Goal: Information Seeking & Learning: Learn about a topic

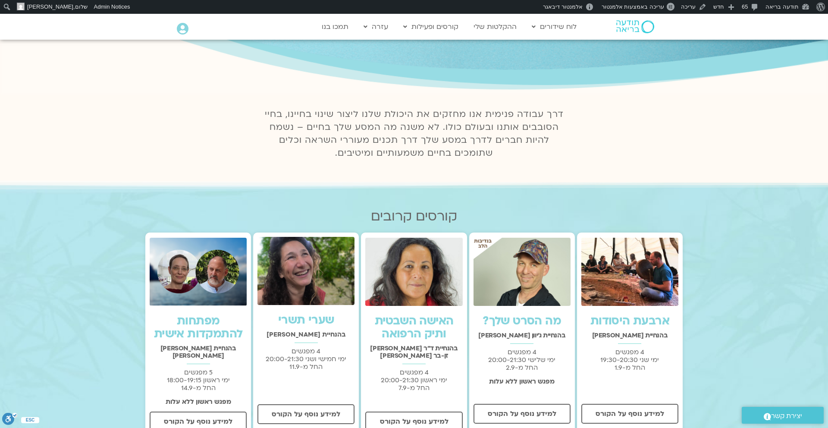
scroll to position [110, 0]
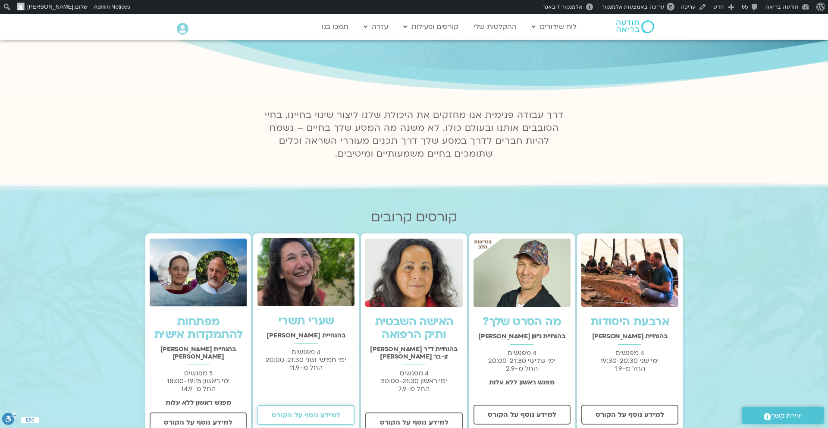
click at [302, 411] on span "למידע נוסף על הקורס" at bounding box center [306, 415] width 69 height 8
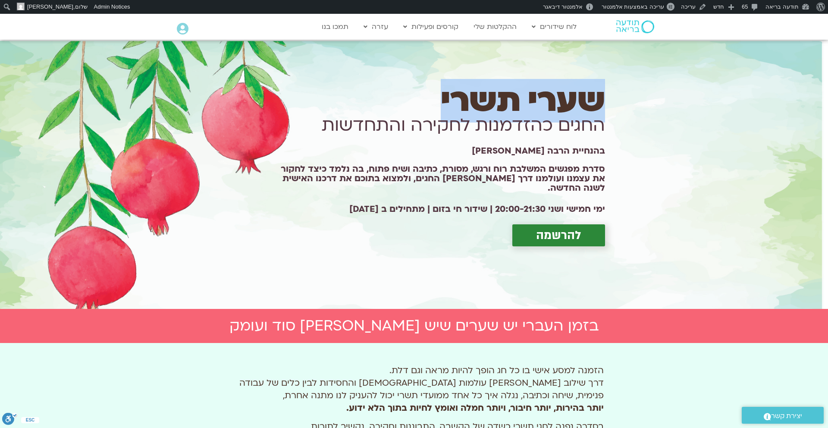
drag, startPoint x: 626, startPoint y: 106, endPoint x: 419, endPoint y: 110, distance: 206.5
click at [419, 110] on div "שערי תשרי החגים כהזדמנות לחקירה והתחדשות בהנחיית הרבה מירה רגב סדרת מפגשים המשל…" at bounding box center [410, 174] width 828 height 269
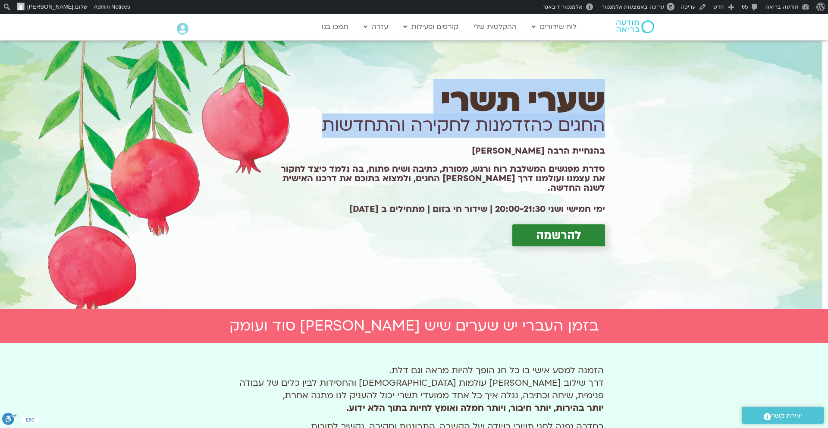
drag, startPoint x: 643, startPoint y: 126, endPoint x: 317, endPoint y: 139, distance: 326.6
click at [317, 139] on div "שערי תשרי החגים כהזדמנות לחקירה והתחדשות בהנחיית הרבה מירה רגב סדרת מפגשים המשל…" at bounding box center [410, 174] width 828 height 269
click at [317, 138] on h1 "החגים כהזדמנות לחקירה והתחדשות" at bounding box center [436, 125] width 338 height 24
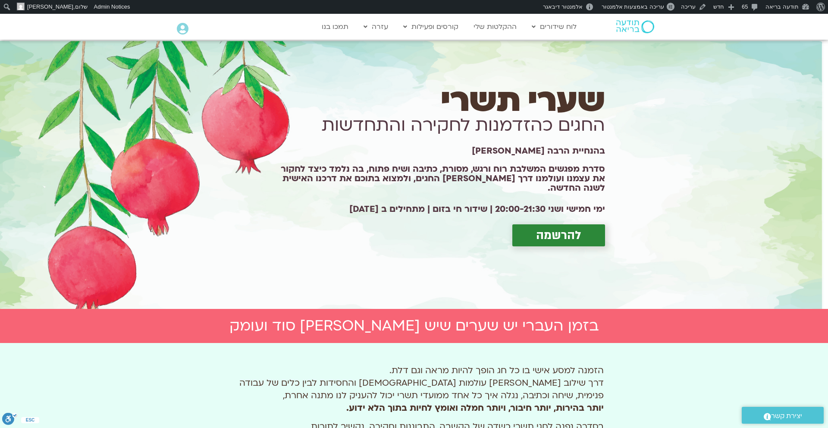
drag, startPoint x: 606, startPoint y: 93, endPoint x: 482, endPoint y: 289, distance: 232.4
click at [482, 289] on div "שערי תשרי החגים כהזדמנות לחקירה והתחדשות בהנחיית הרבה מירה רגב סדרת מפגשים המשל…" at bounding box center [410, 174] width 828 height 269
click at [595, 175] on h1 "סדרת מפגשים המשלבת רוח ורגש, מסורת, כתיבה ושיח פתוח, בה נלמד כיצד לחקור את עצמנ…" at bounding box center [436, 178] width 338 height 28
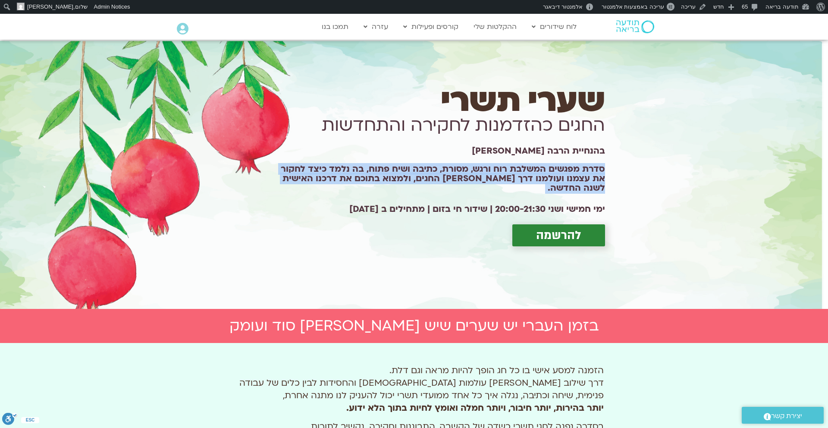
click at [595, 175] on h1 "סדרת מפגשים המשלבת רוח ורגש, מסורת, כתיבה ושיח פתוח, בה נלמד כיצד לחקור את עצמנ…" at bounding box center [436, 178] width 338 height 28
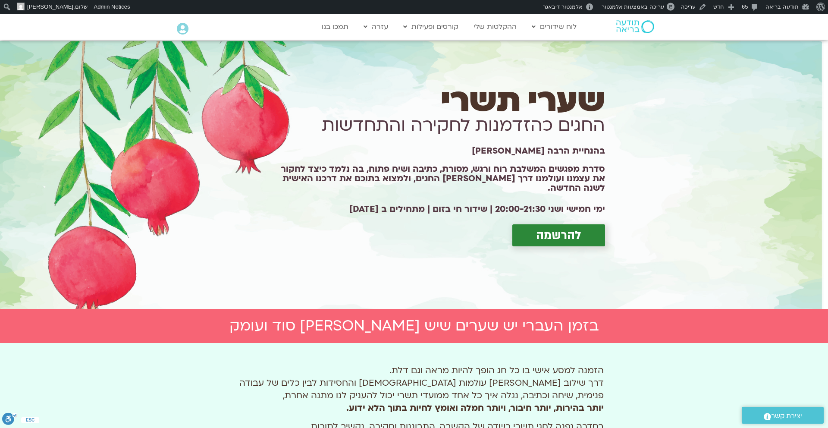
click at [570, 204] on h2 "ימי חמישי ושני 20:00-21:30 | שידור חי בזום | מתחילים ב 11.09.25" at bounding box center [436, 208] width 338 height 9
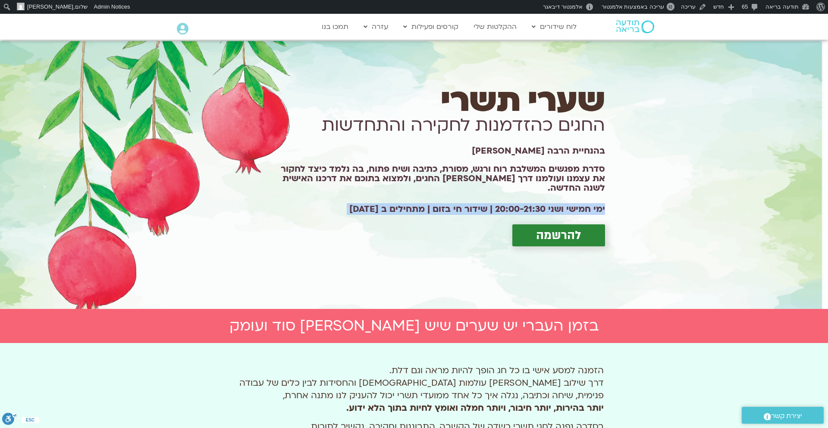
click at [570, 204] on h2 "ימי חמישי ושני 20:00-21:30 | שידור חי בזום | מתחילים ב 11.09.25" at bounding box center [436, 208] width 338 height 9
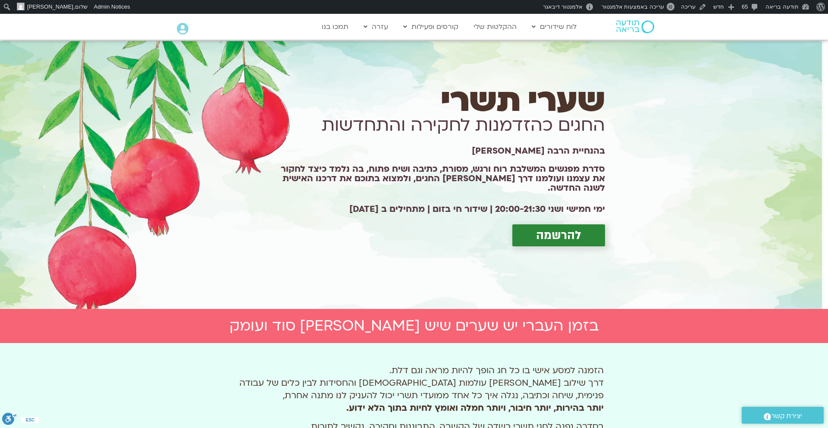
click at [623, 190] on div "שערי תשרי החגים כהזדמנות לחקירה והתחדשות בהנחיית הרבה מירה רגב סדרת מפגשים המשל…" at bounding box center [410, 174] width 828 height 269
